Goal: Information Seeking & Learning: Learn about a topic

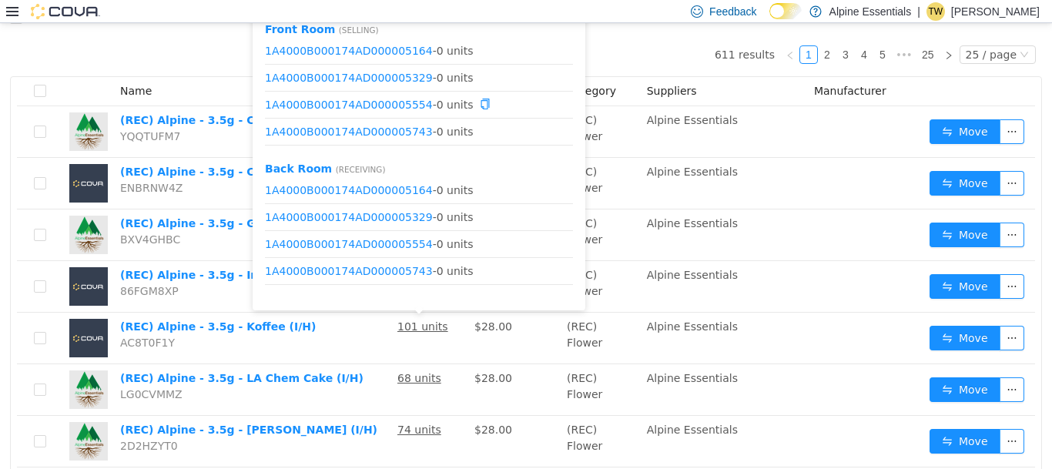
scroll to position [19, 0]
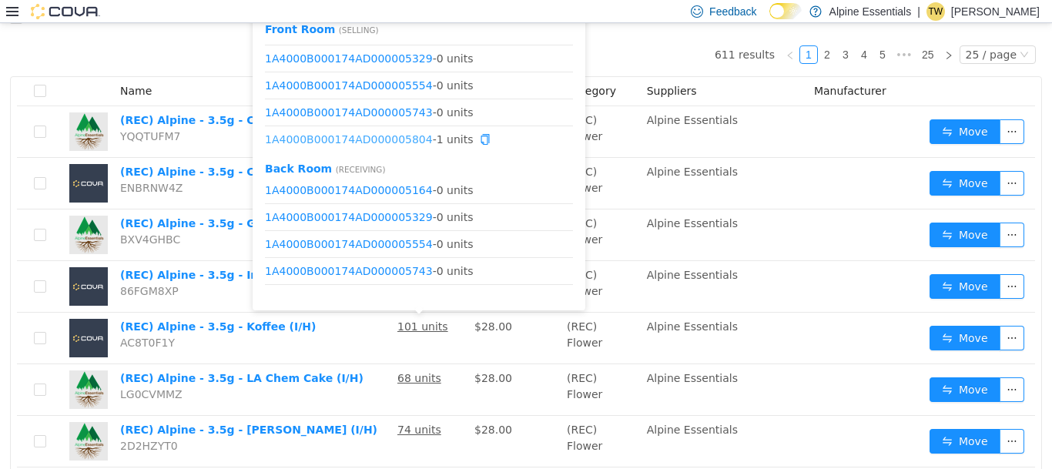
click at [388, 140] on link "1A4000B000174AD000005804" at bounding box center [349, 139] width 168 height 12
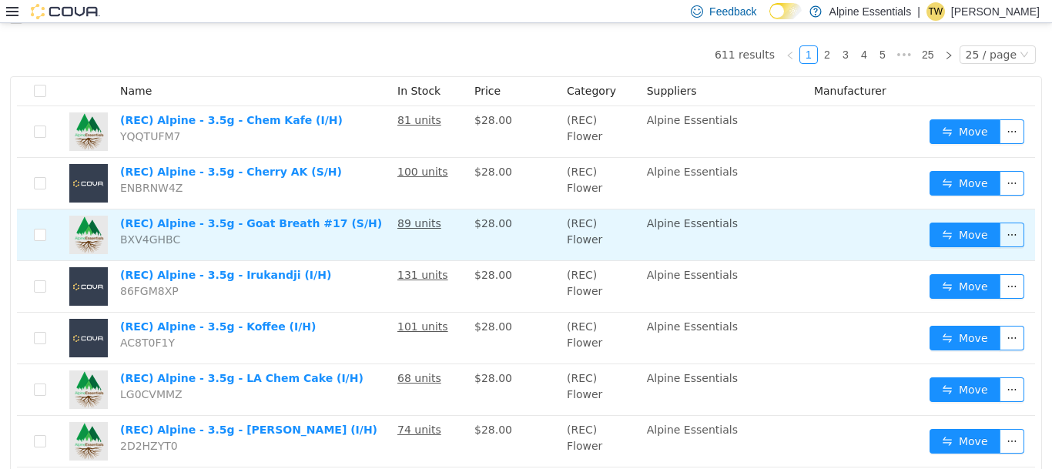
click at [430, 241] on td "89 units" at bounding box center [429, 236] width 77 height 52
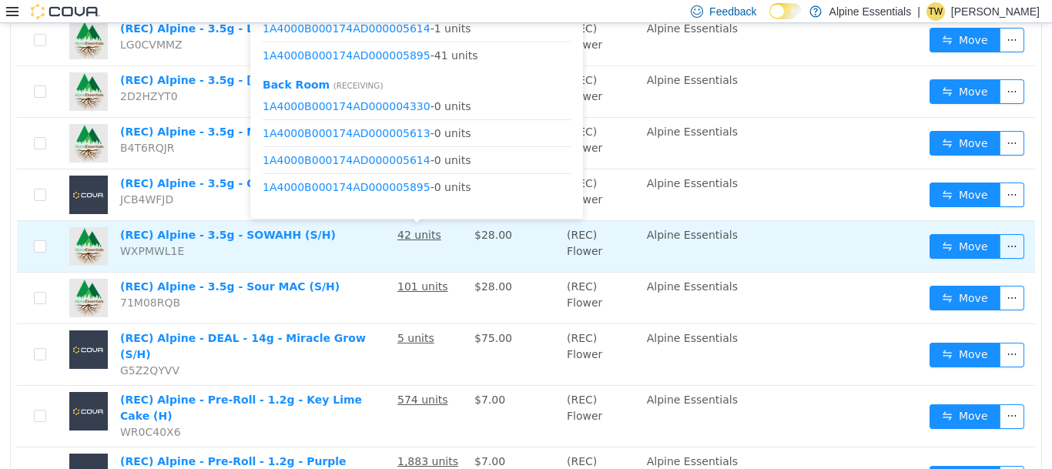
scroll to position [478, 0]
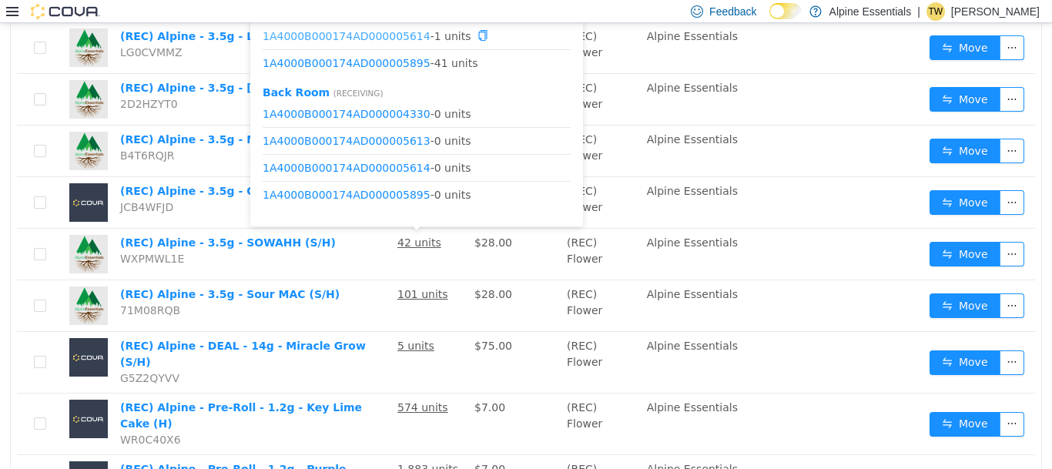
click at [387, 38] on link "1A4000B000174AD000005614" at bounding box center [347, 35] width 168 height 12
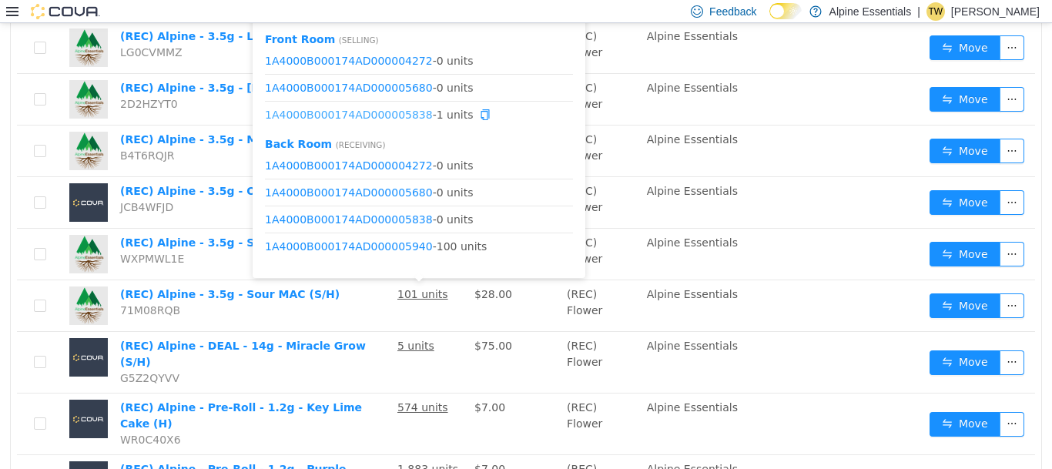
click at [398, 110] on link "1A4000B000174AD000005838" at bounding box center [349, 115] width 168 height 12
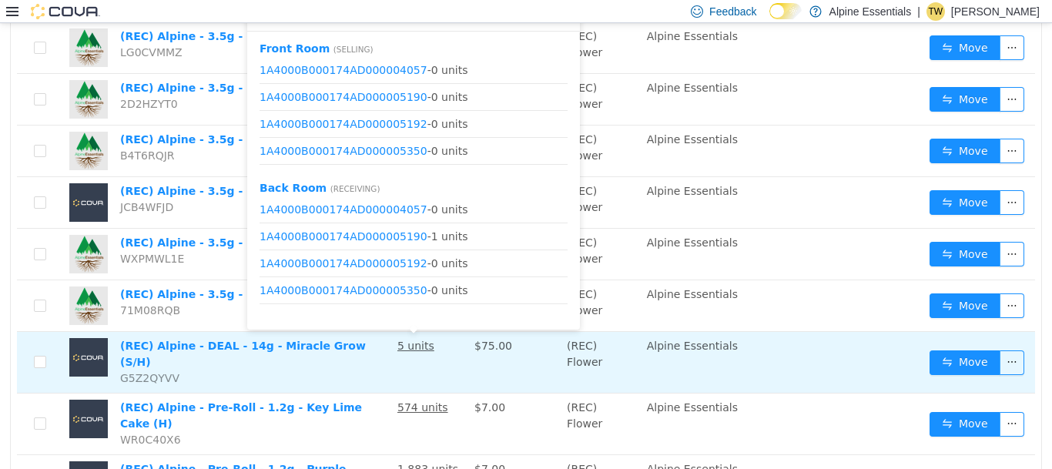
click at [413, 345] on u "5 units" at bounding box center [416, 346] width 37 height 12
drag, startPoint x: 413, startPoint y: 345, endPoint x: 414, endPoint y: 353, distance: 7.7
click at [414, 352] on u "5 units" at bounding box center [416, 346] width 37 height 12
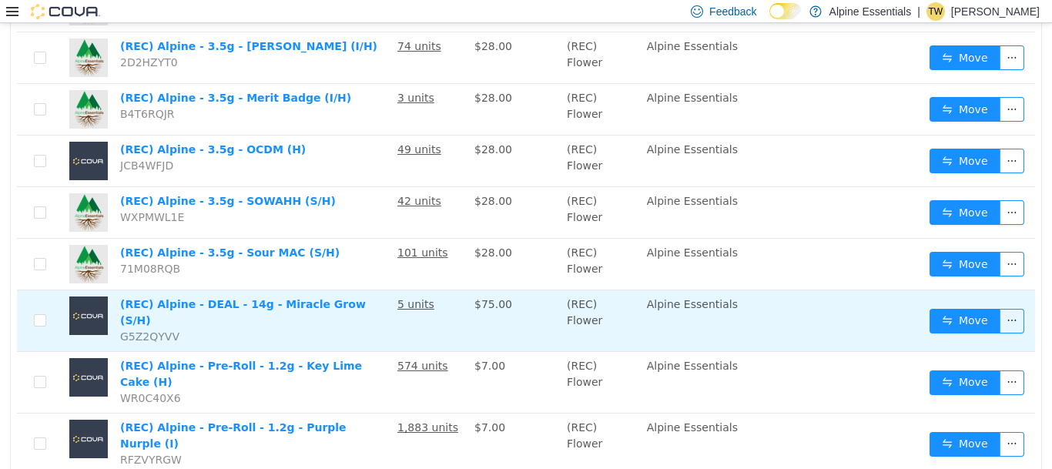
click at [616, 311] on td "(REC) Flower" at bounding box center [601, 321] width 80 height 62
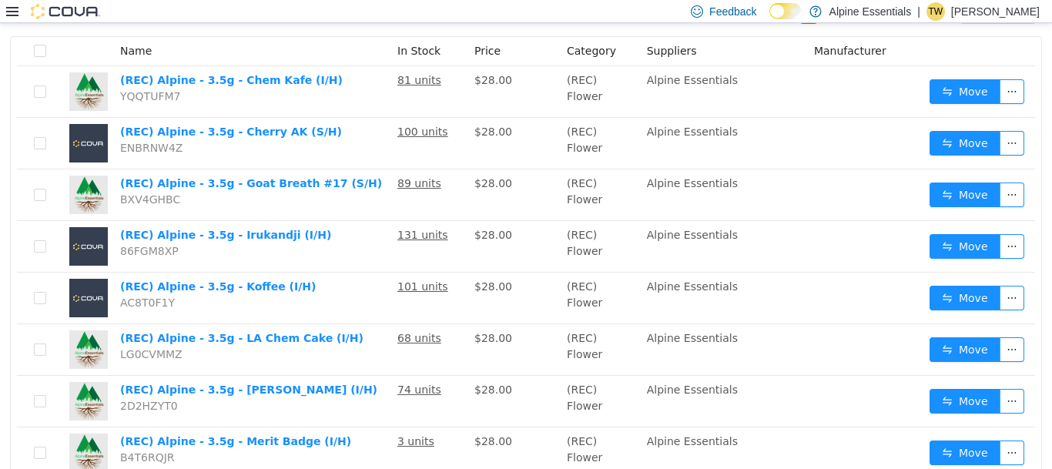
scroll to position [0, 0]
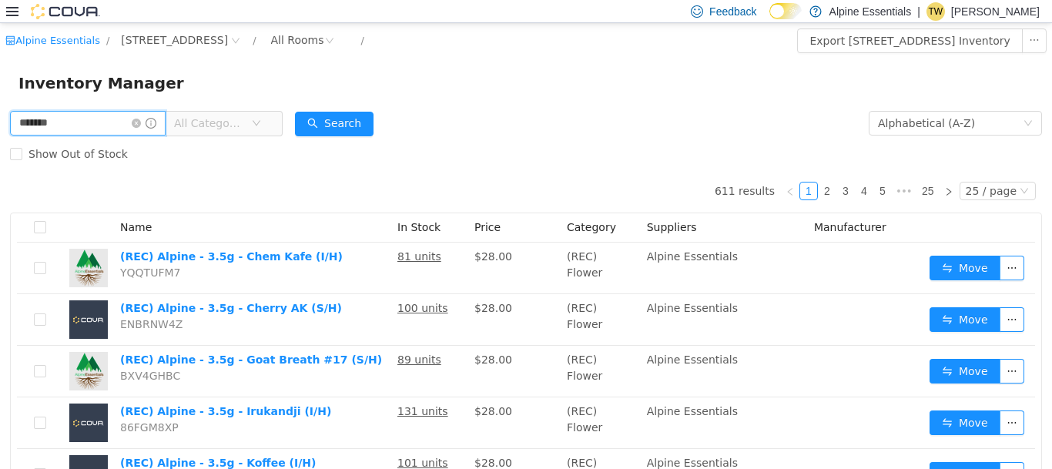
click at [67, 117] on input "*******" at bounding box center [88, 123] width 156 height 25
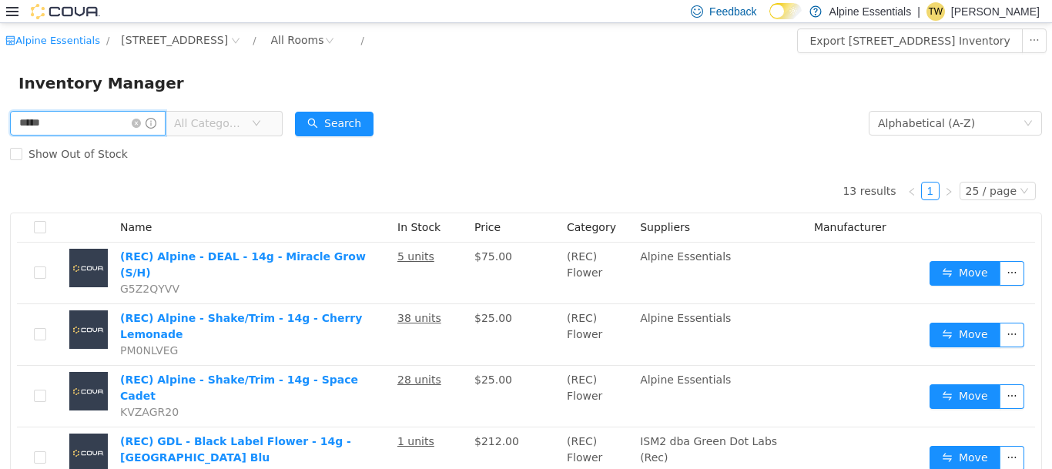
type input "*****"
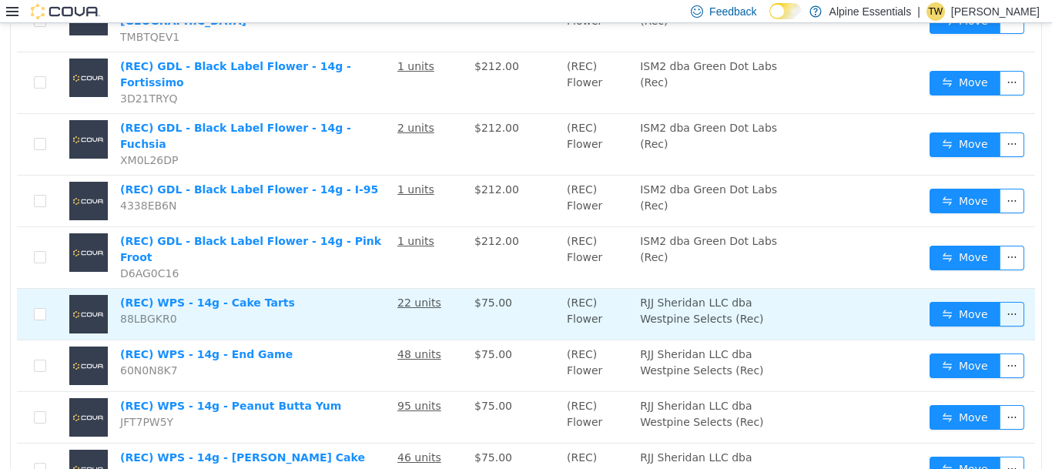
scroll to position [100, 0]
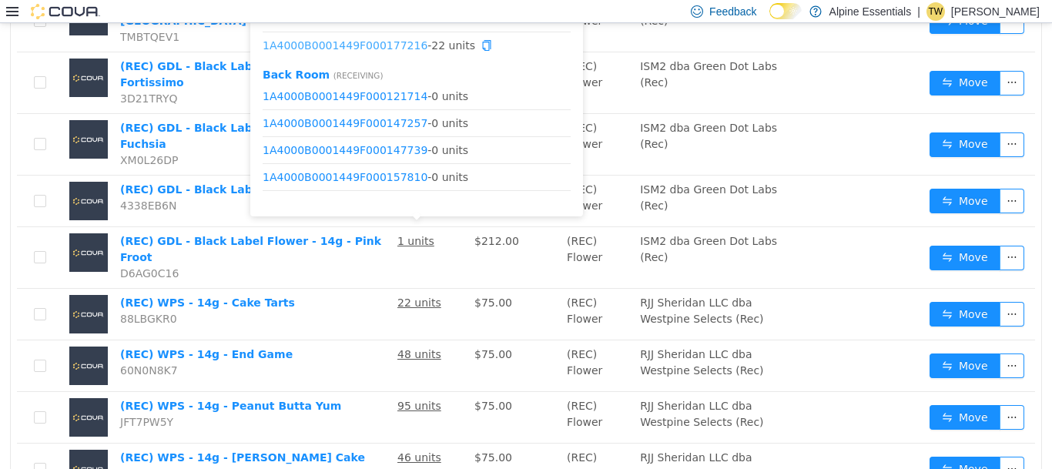
click at [408, 51] on link "1A4000B0001449F000177216" at bounding box center [345, 45] width 165 height 12
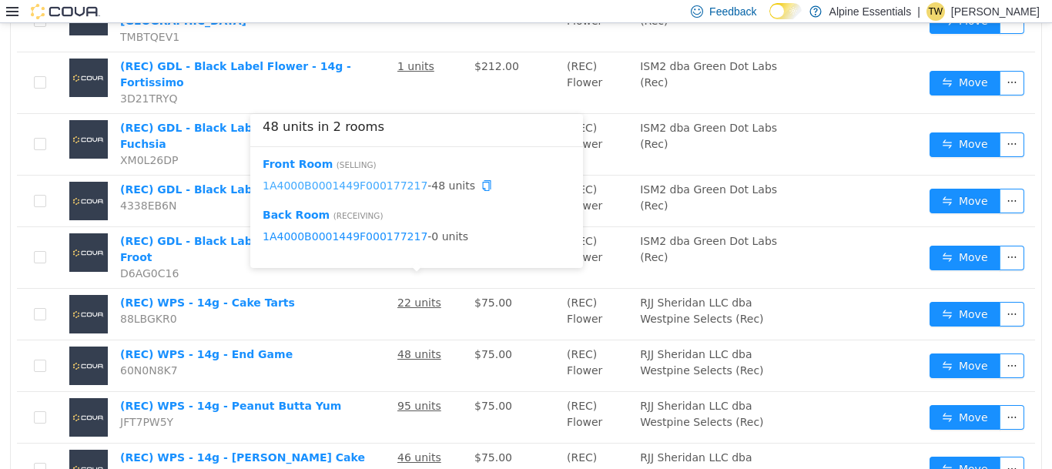
click at [384, 190] on link "1A4000B0001449F000177217" at bounding box center [345, 186] width 165 height 12
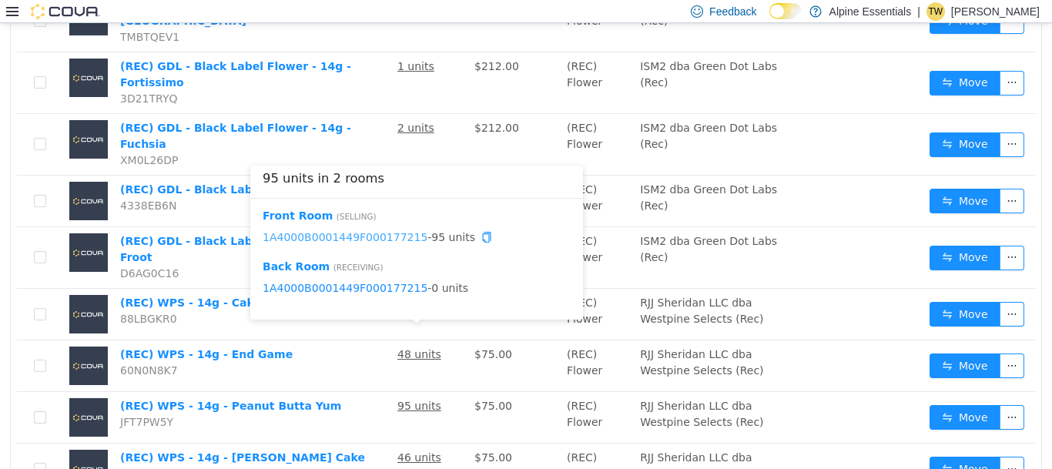
click at [395, 237] on link "1A4000B0001449F000177215" at bounding box center [345, 237] width 165 height 12
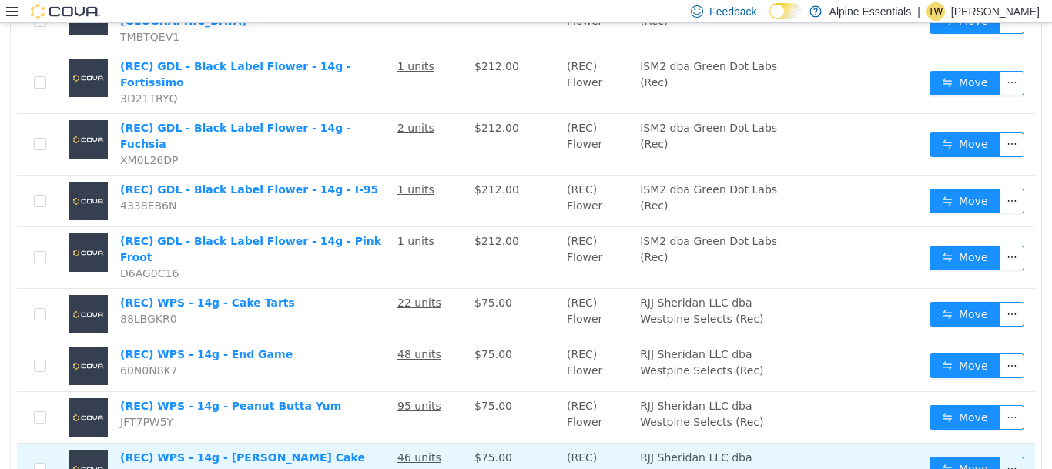
scroll to position [19, 0]
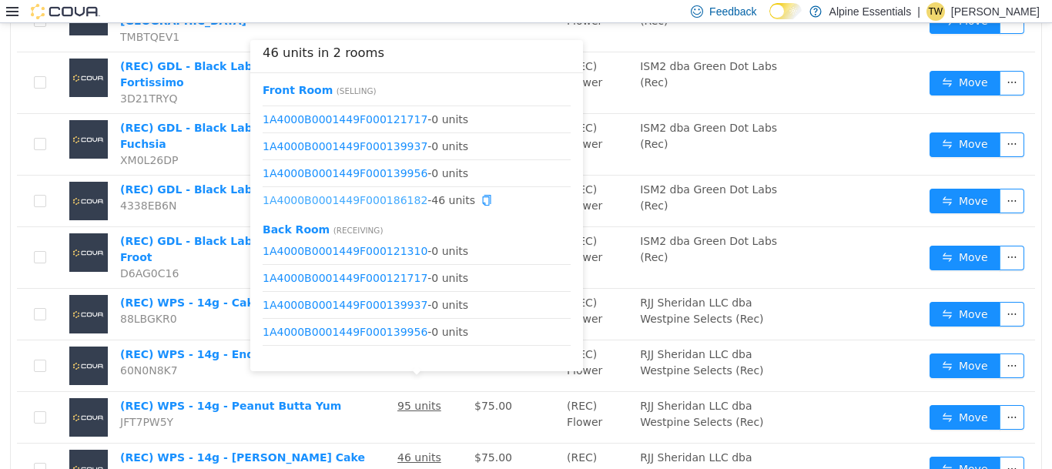
click at [399, 200] on link "1A4000B0001449F000186182" at bounding box center [345, 200] width 165 height 12
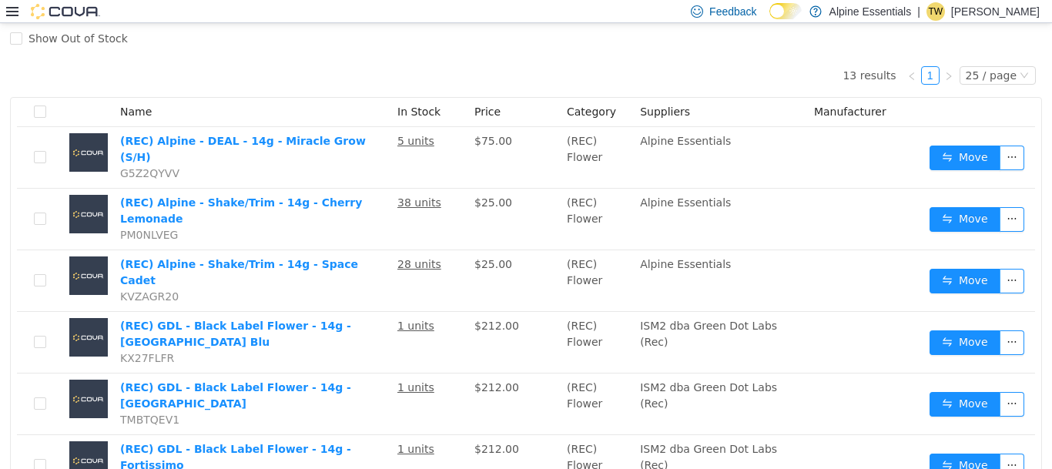
scroll to position [0, 0]
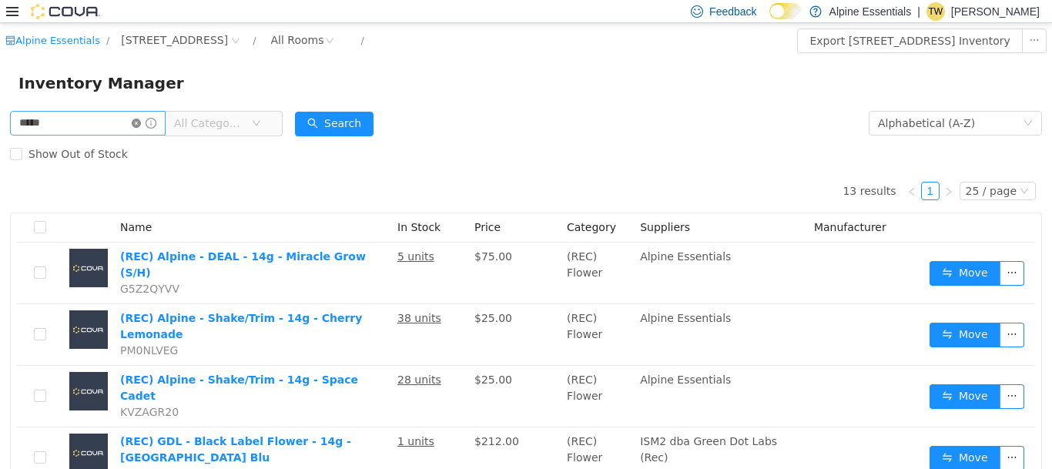
click at [141, 124] on icon "icon: close-circle" at bounding box center [136, 123] width 9 height 9
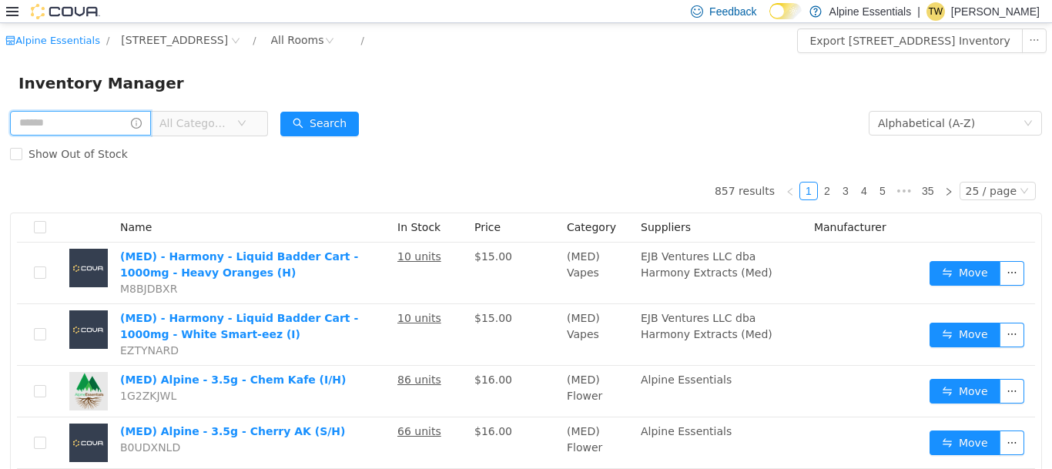
click at [89, 123] on input "text" at bounding box center [80, 123] width 141 height 25
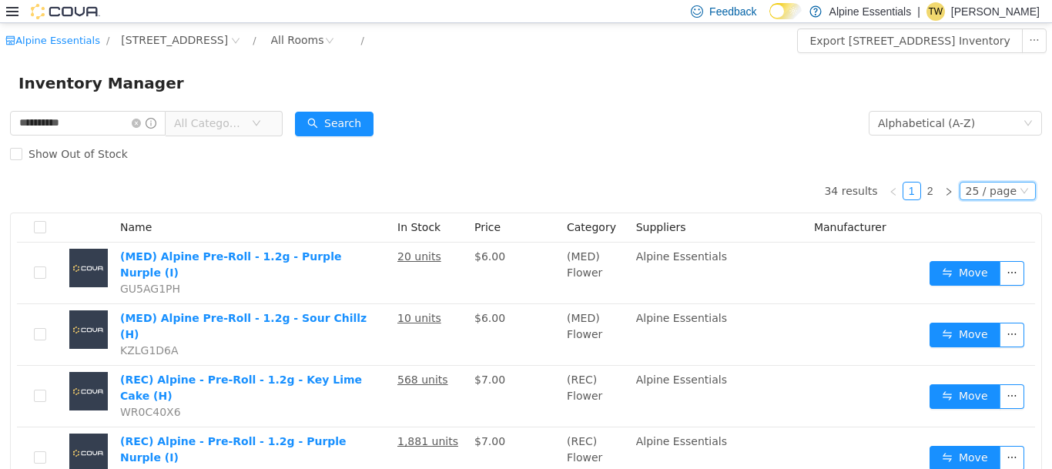
click at [992, 193] on div "25 / page" at bounding box center [991, 191] width 51 height 17
click at [995, 294] on li "50 / page" at bounding box center [1003, 289] width 75 height 25
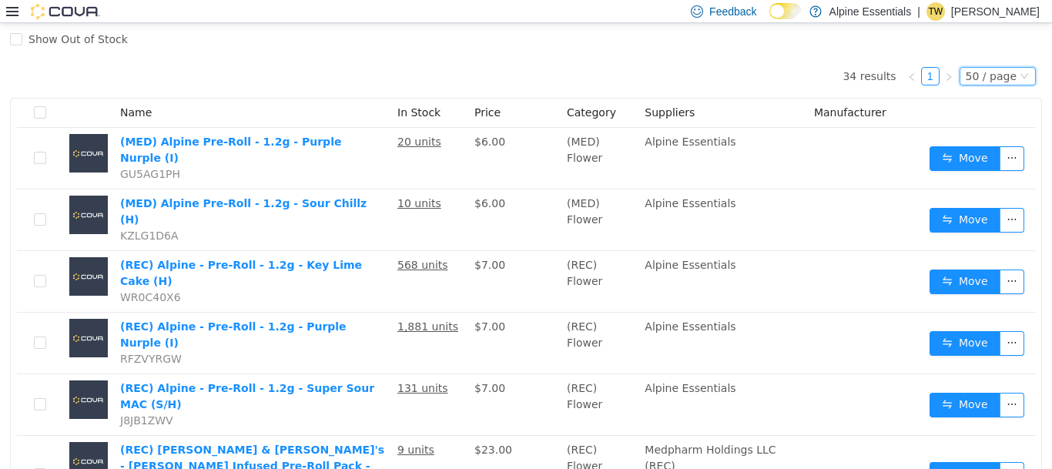
scroll to position [136, 0]
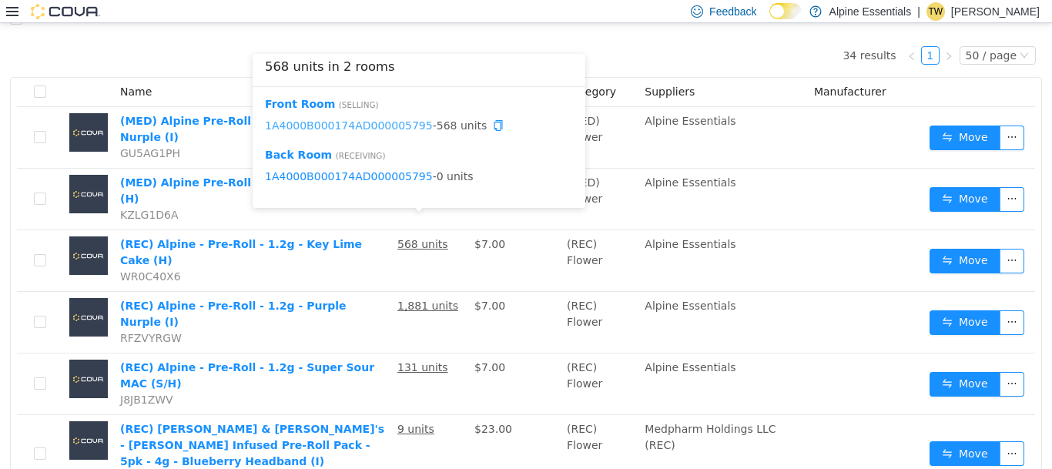
click at [390, 125] on link "1A4000B000174AD000005795" at bounding box center [349, 125] width 168 height 12
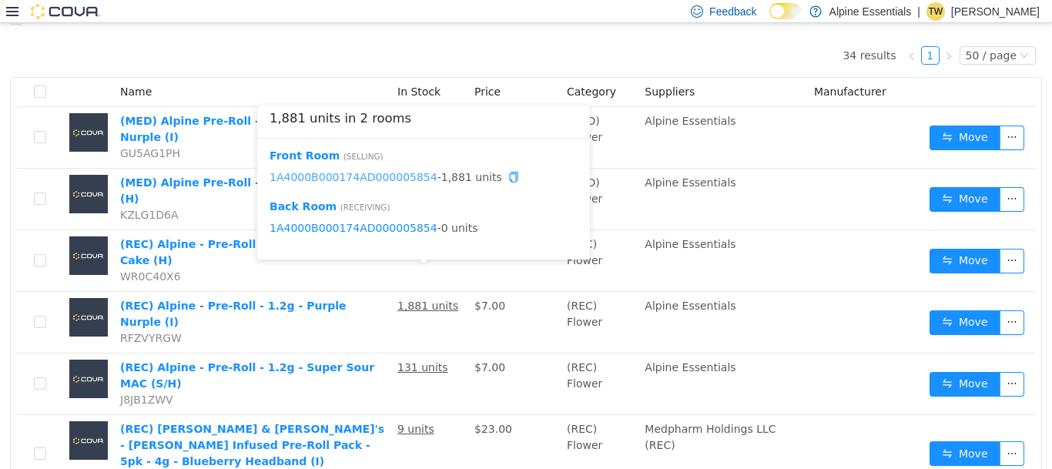
click at [409, 176] on link "1A4000B000174AD000005854" at bounding box center [354, 177] width 168 height 12
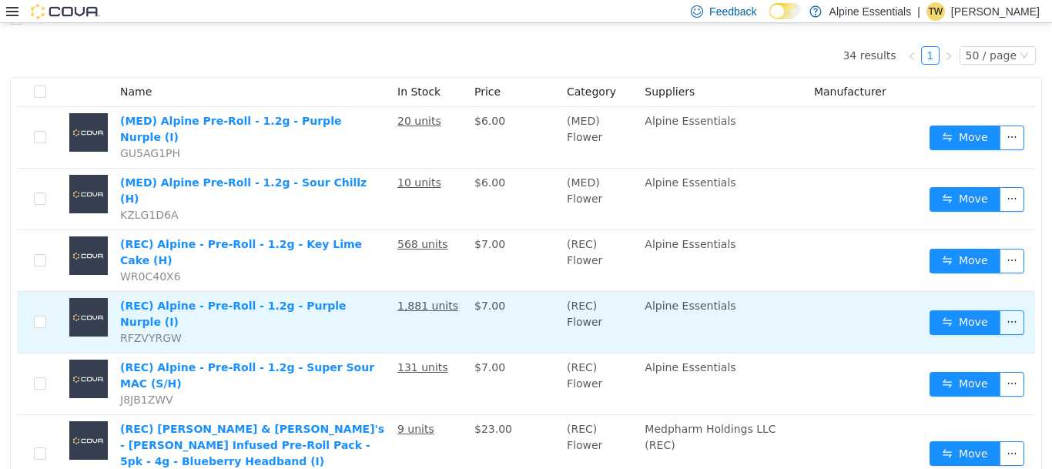
scroll to position [163, 0]
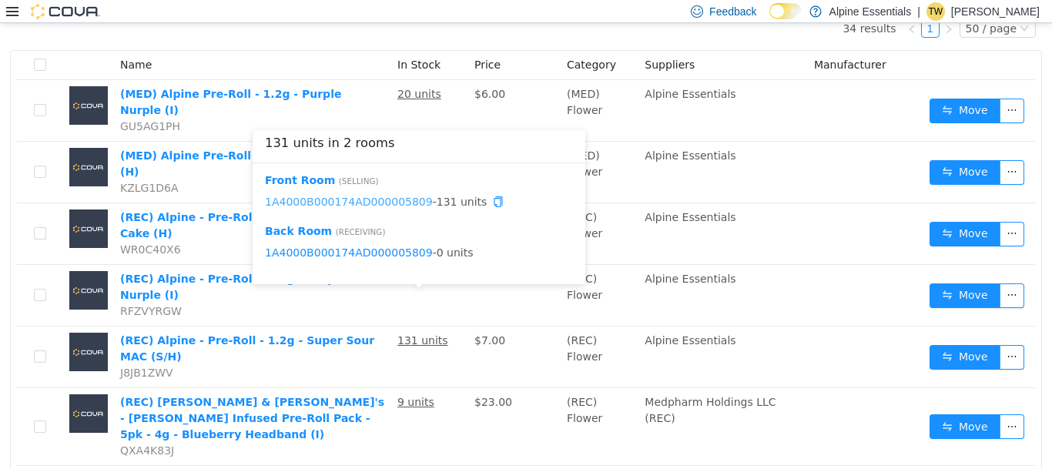
click at [387, 206] on link "1A4000B000174AD000005809" at bounding box center [349, 202] width 168 height 12
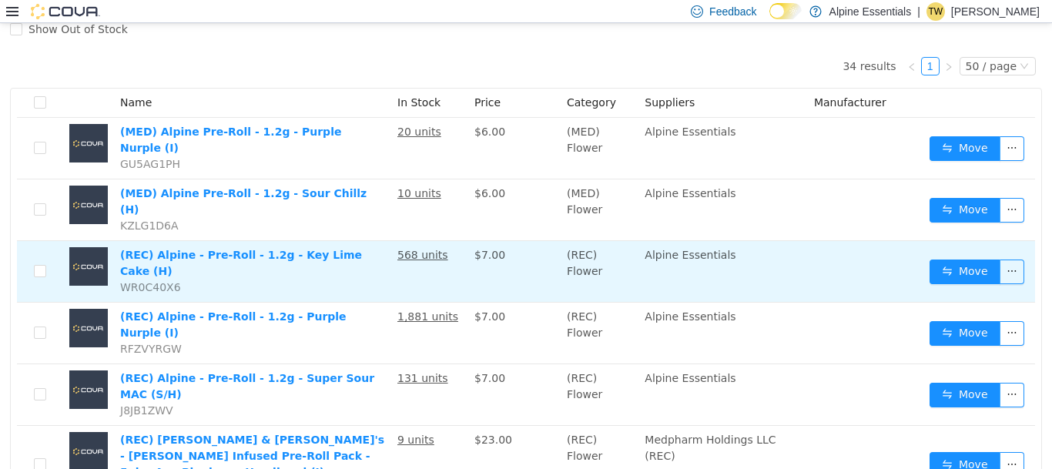
scroll to position [0, 0]
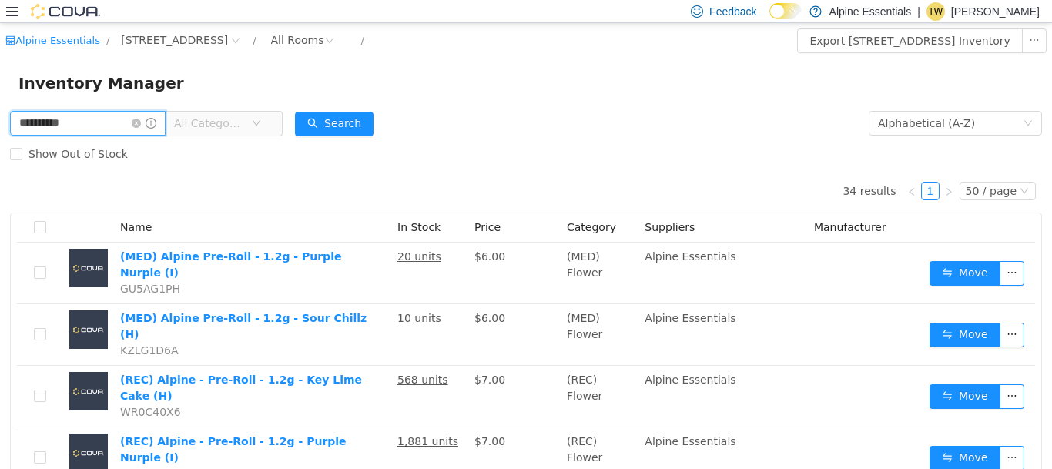
click at [45, 126] on input "**********" at bounding box center [88, 123] width 156 height 25
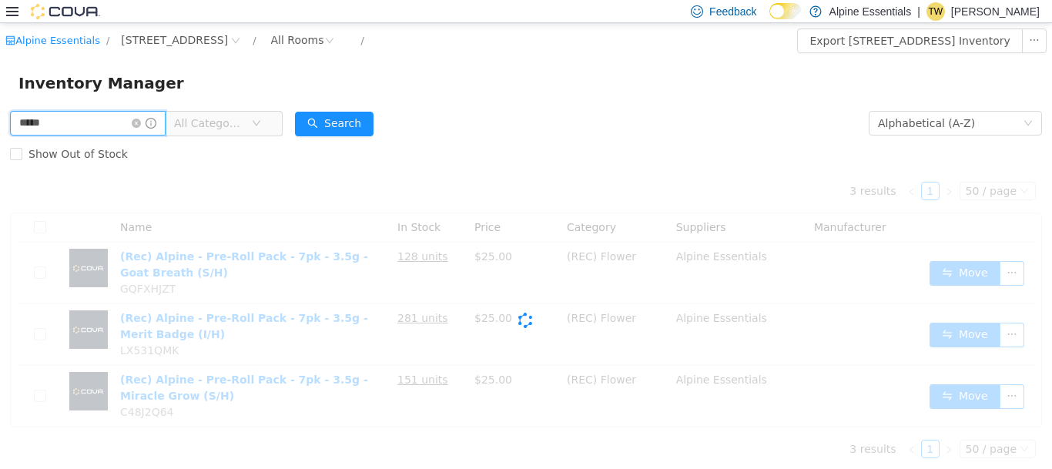
type input "*****"
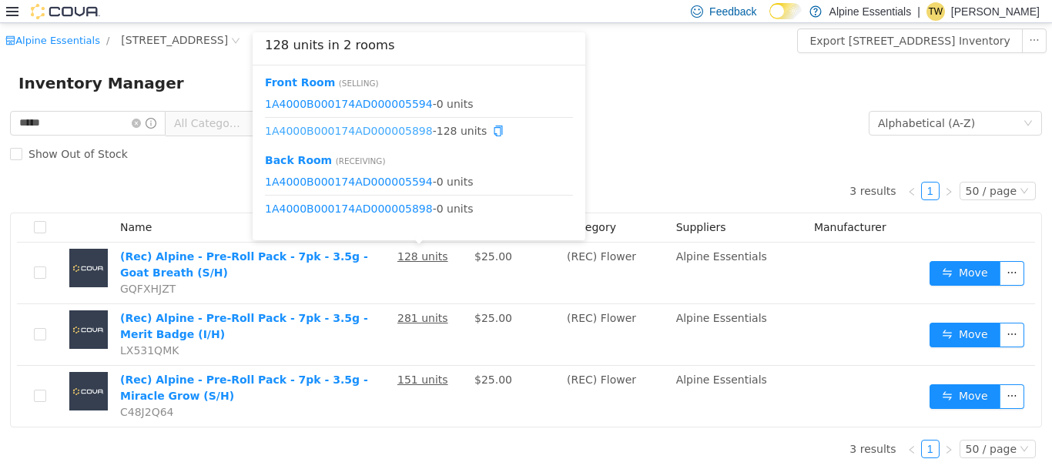
click at [401, 134] on link "1A4000B000174AD000005898" at bounding box center [349, 131] width 168 height 12
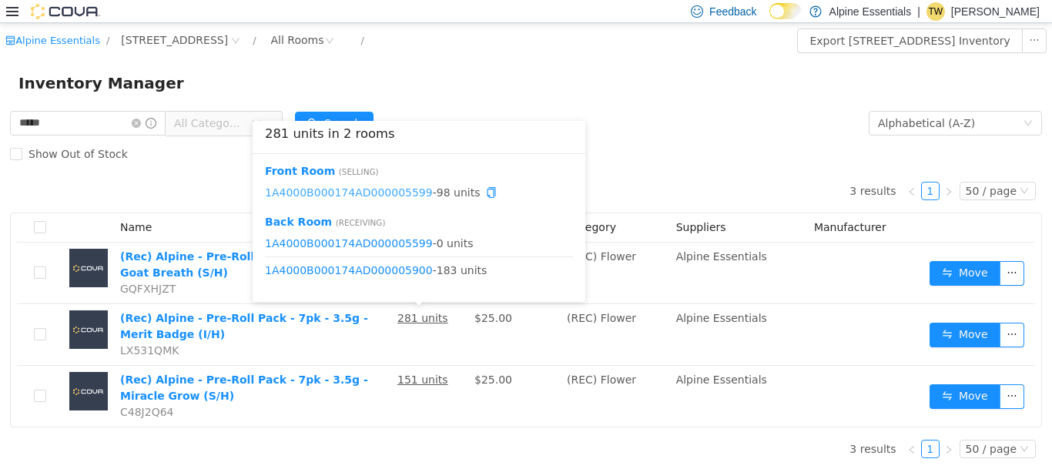
click at [397, 192] on link "1A4000B000174AD000005599" at bounding box center [349, 192] width 168 height 12
click at [392, 274] on link "1A4000B000174AD000005900" at bounding box center [349, 270] width 168 height 12
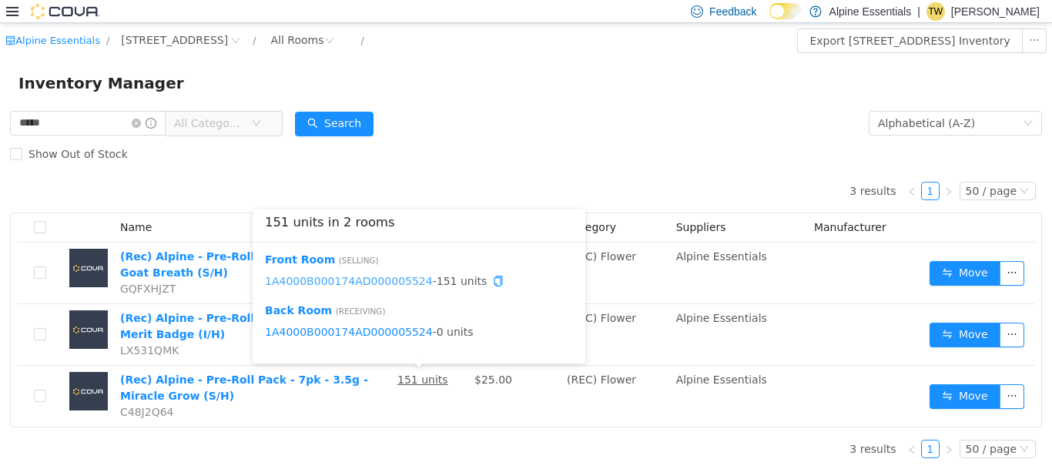
click at [404, 276] on link "1A4000B000174AD000005524" at bounding box center [349, 281] width 168 height 12
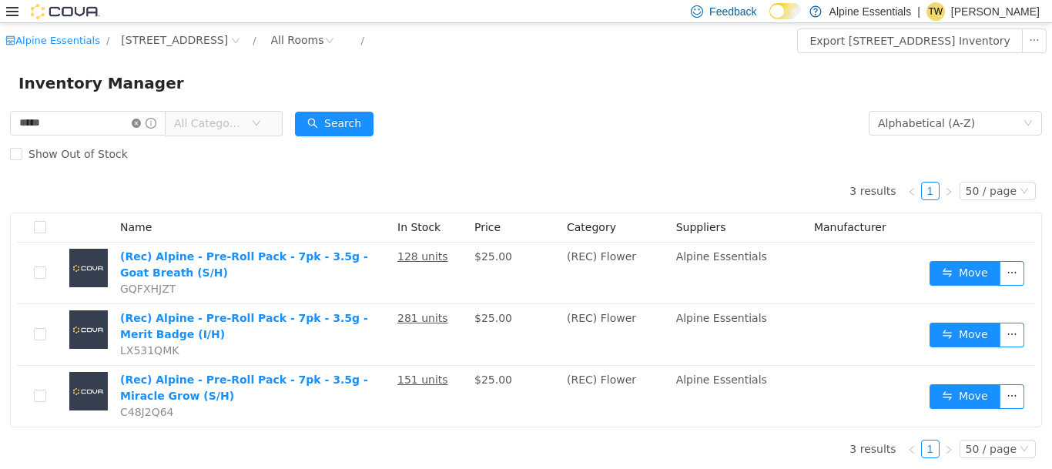
click at [141, 125] on icon "icon: close-circle" at bounding box center [136, 123] width 9 height 9
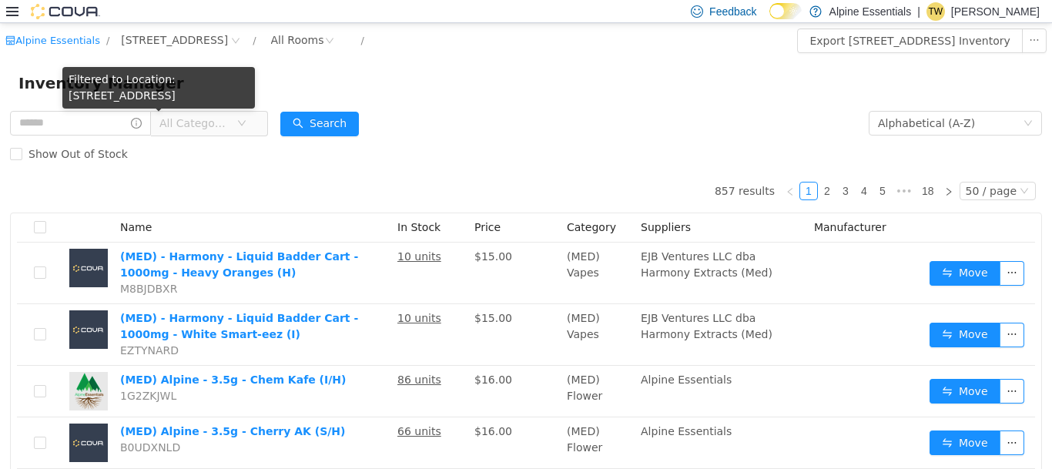
click at [142, 125] on icon "icon: info-circle" at bounding box center [136, 123] width 11 height 11
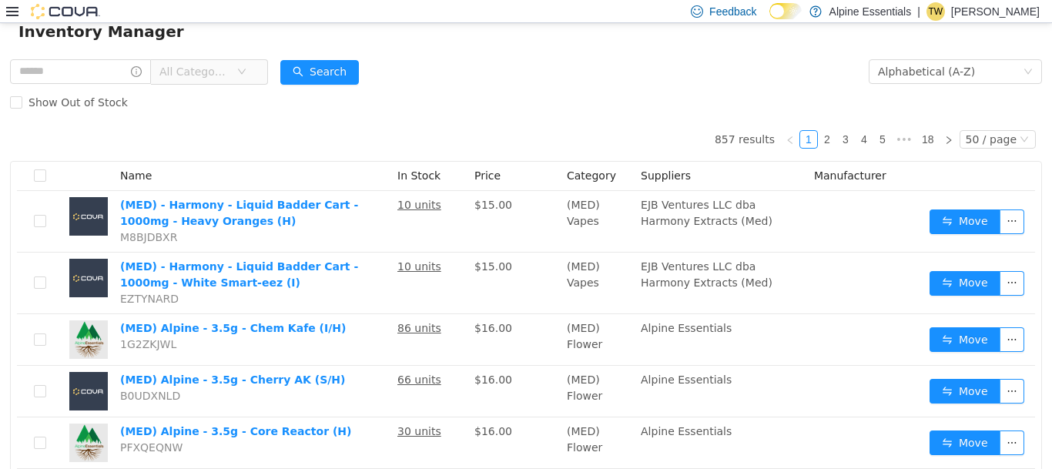
scroll to position [57, 0]
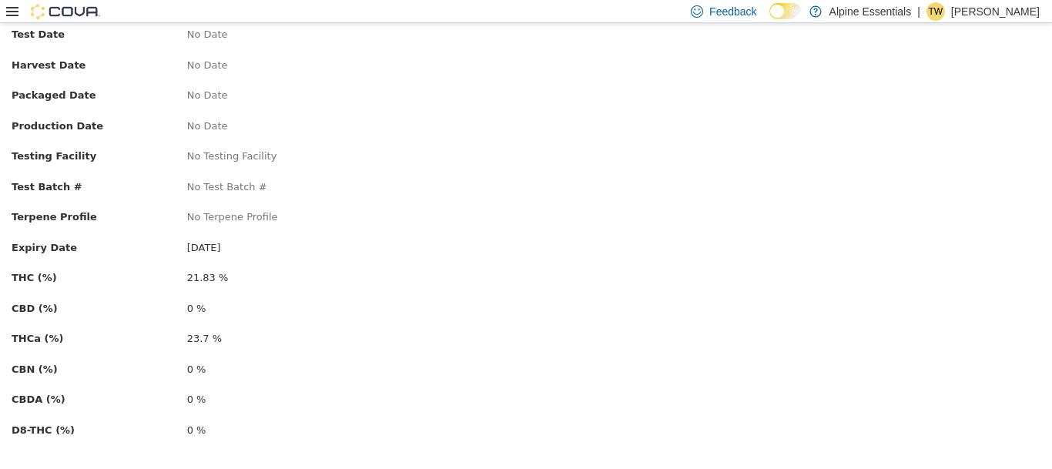
scroll to position [325, 0]
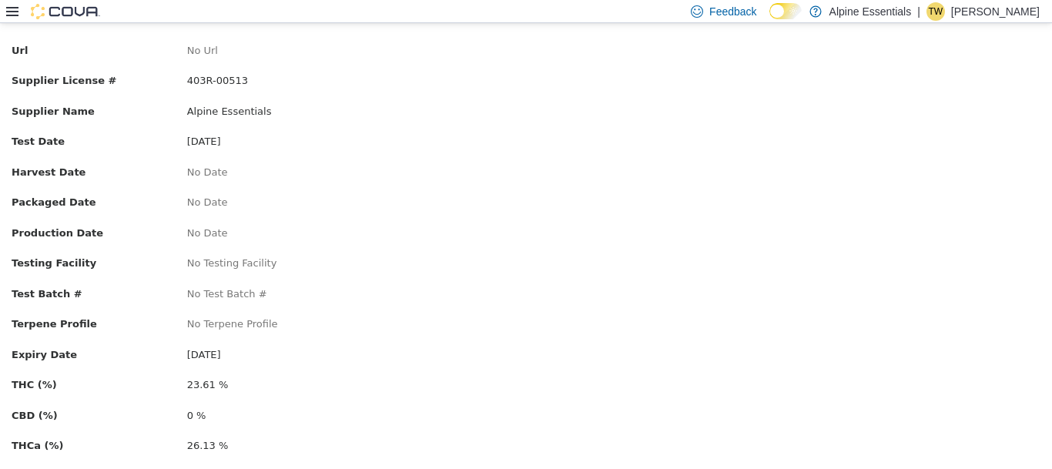
scroll to position [341, 0]
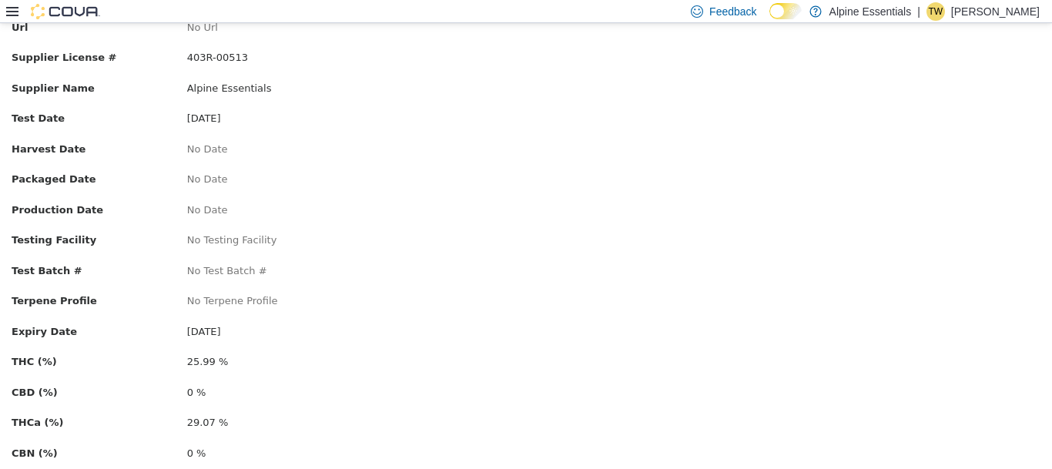
scroll to position [253, 0]
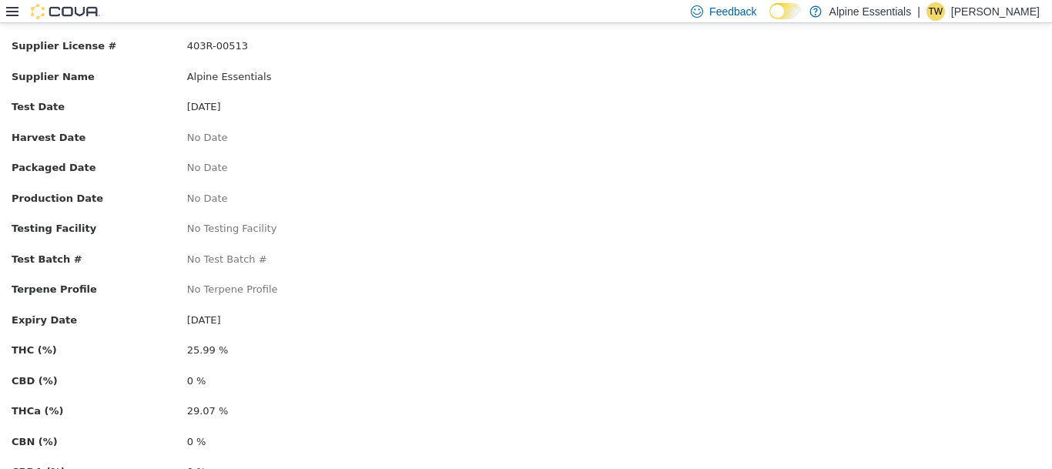
click at [368, 99] on div "Package # 1A4000B000174AD000005838 Batch # No Batch # Strain Sour MAC Url No Ur…" at bounding box center [526, 221] width 1029 height 638
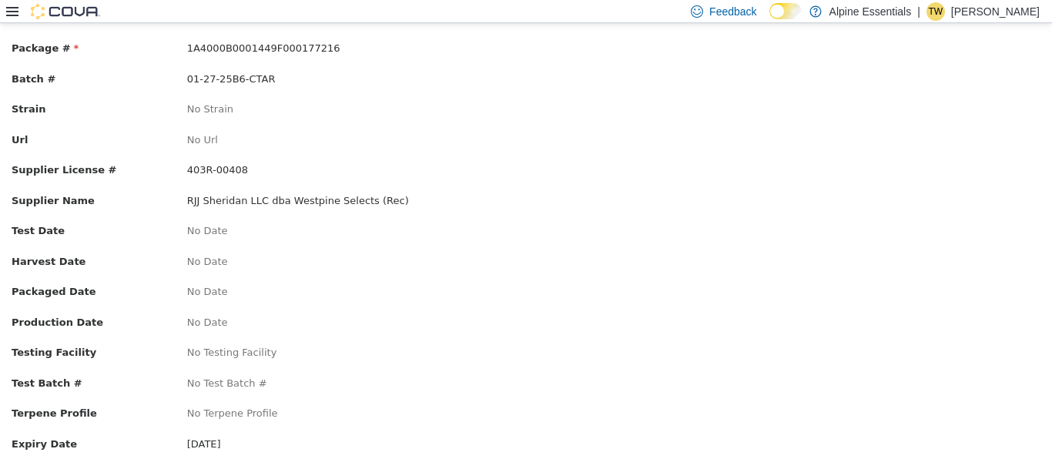
scroll to position [188, 0]
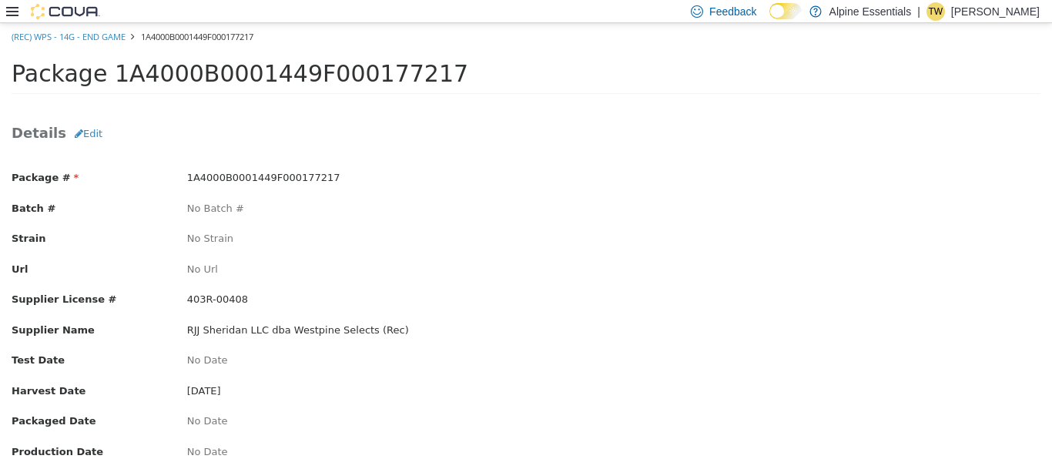
scroll to position [188, 0]
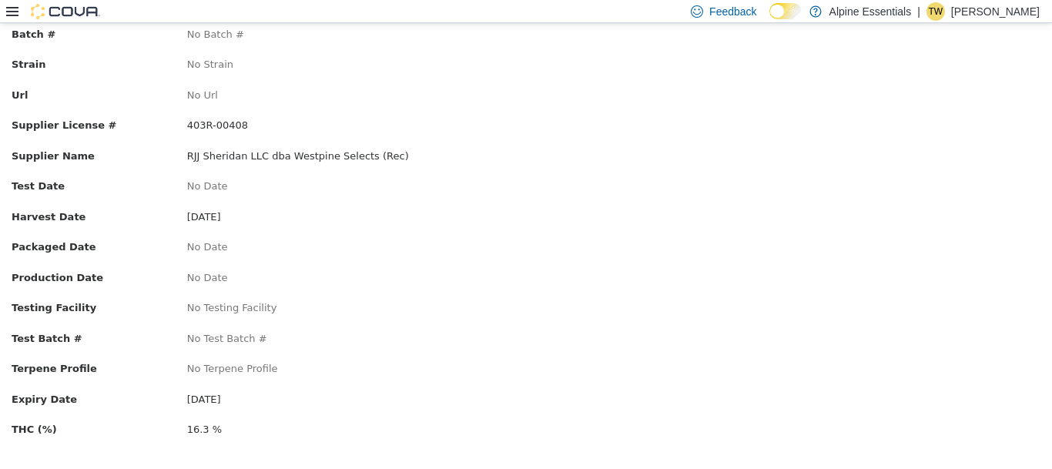
scroll to position [188, 0]
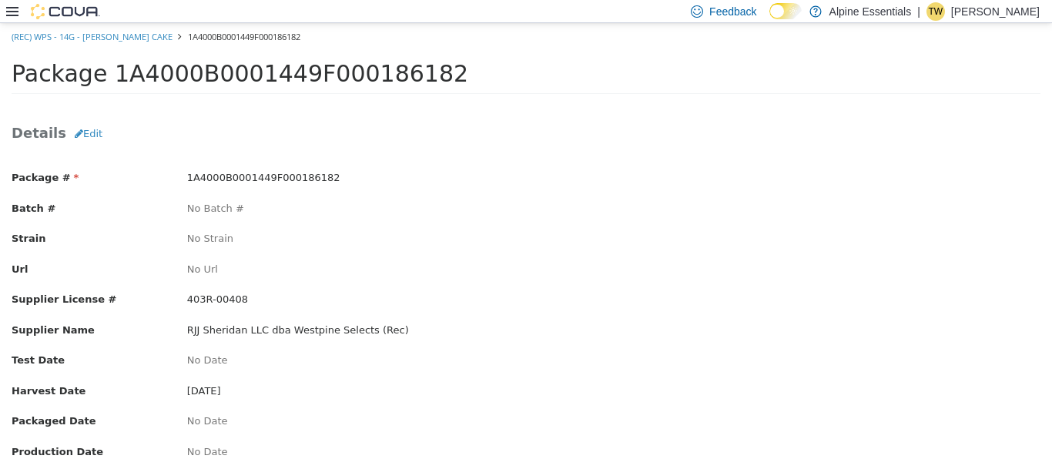
scroll to position [188, 0]
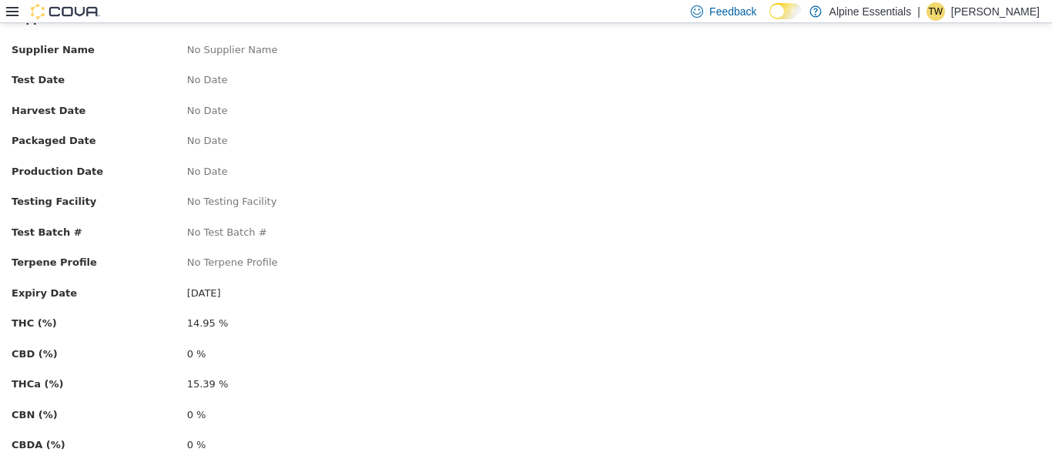
scroll to position [341, 0]
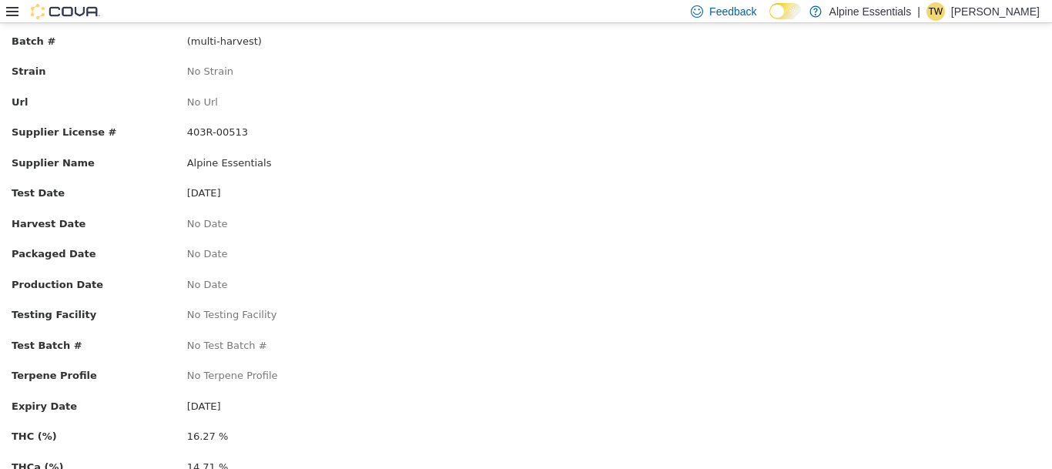
scroll to position [176, 0]
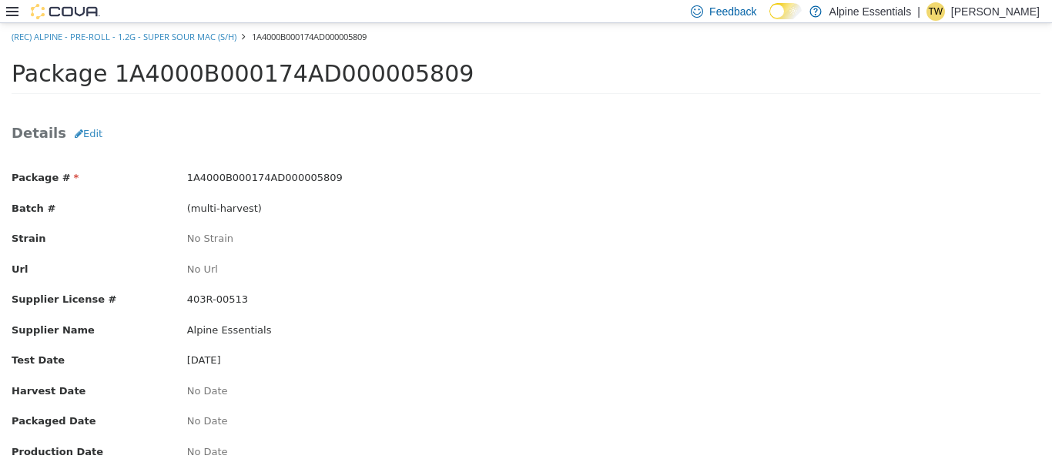
scroll to position [219, 0]
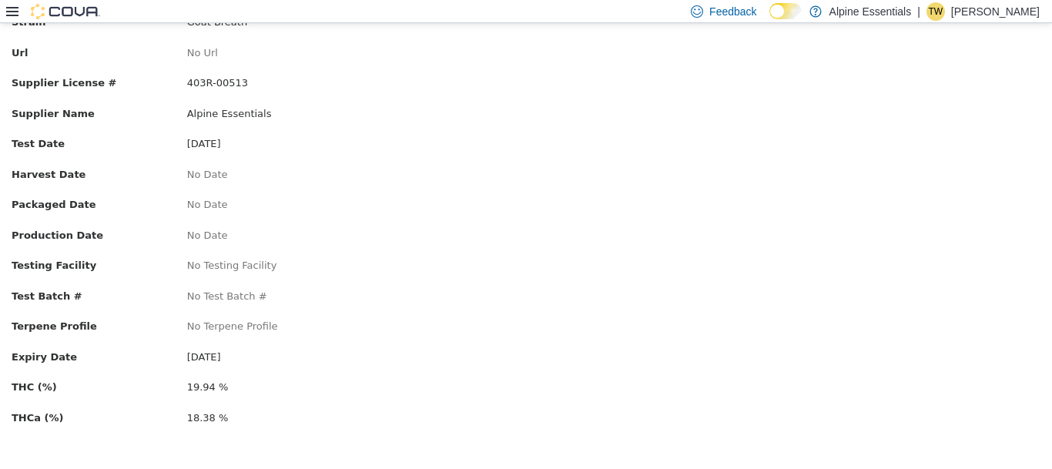
scroll to position [219, 0]
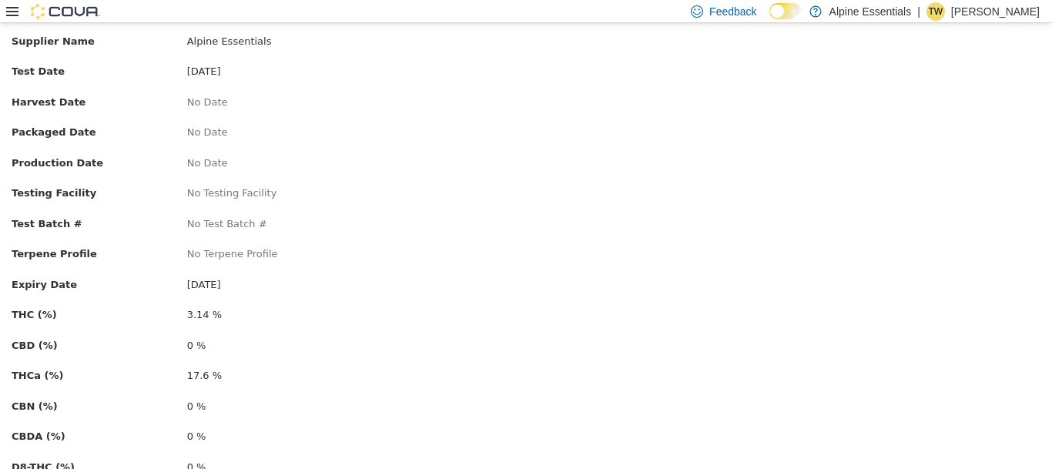
scroll to position [290, 0]
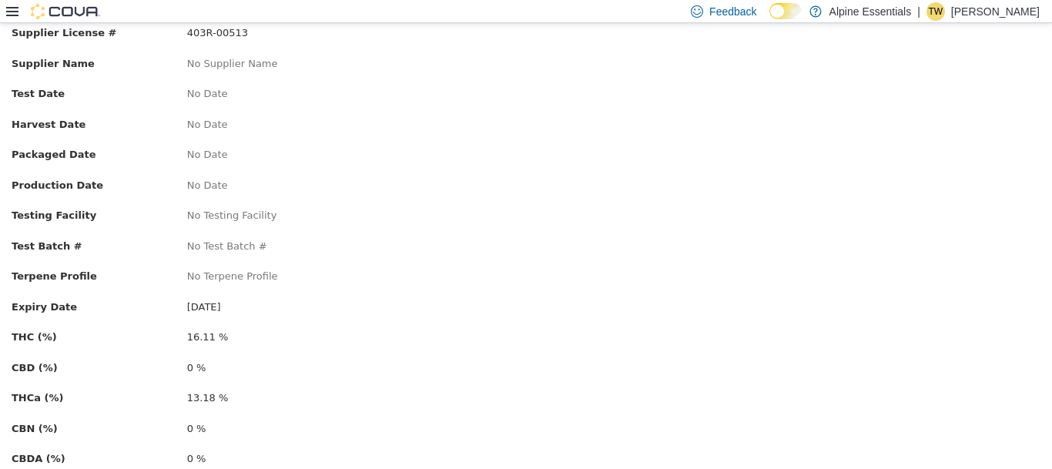
scroll to position [341, 0]
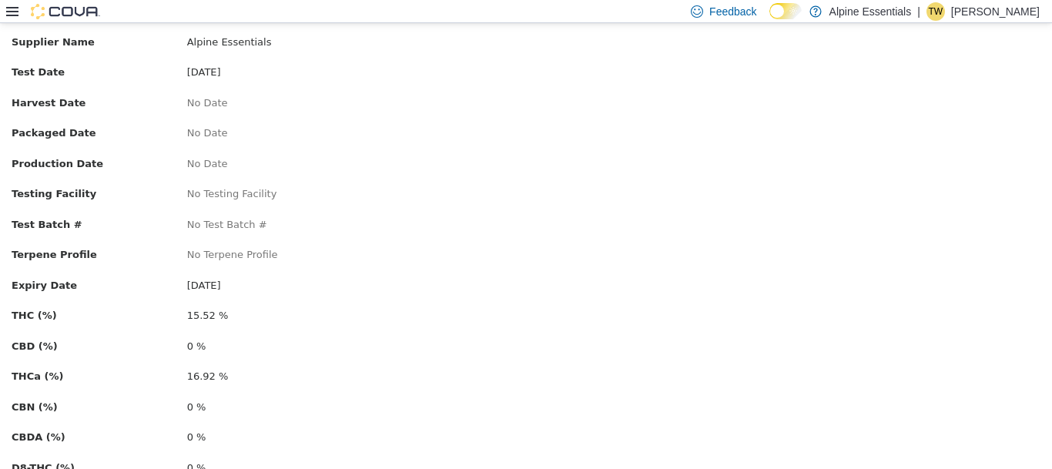
scroll to position [341, 0]
